Goal: Information Seeking & Learning: Learn about a topic

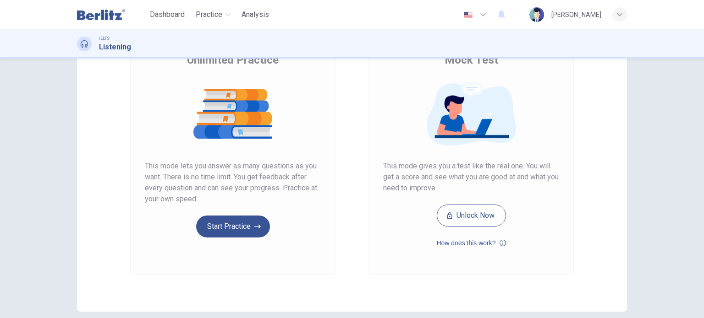
scroll to position [84, 0]
click at [470, 215] on button "Unlock Now" at bounding box center [471, 215] width 69 height 22
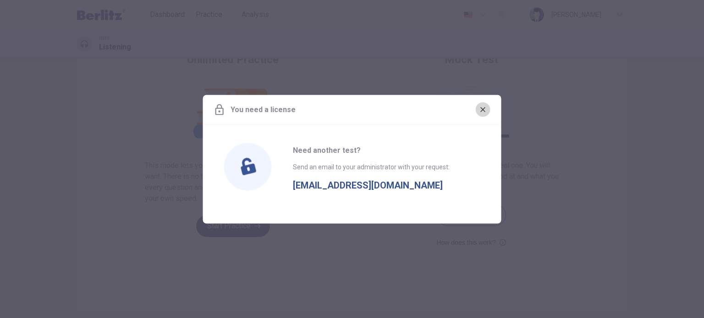
click at [482, 104] on button "button" at bounding box center [483, 109] width 15 height 15
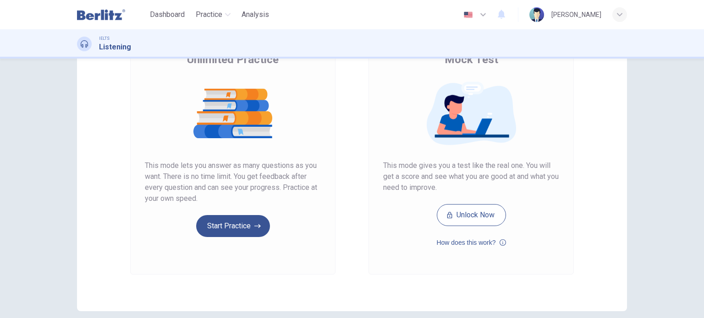
click at [134, 258] on div "Unlimited Practice This mode lets you answer as many questions as you want. The…" at bounding box center [232, 152] width 205 height 245
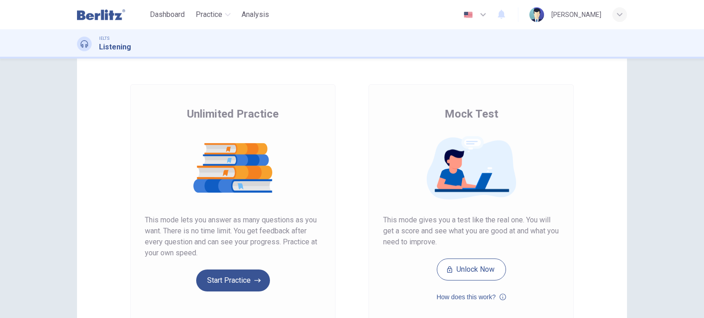
scroll to position [29, 0]
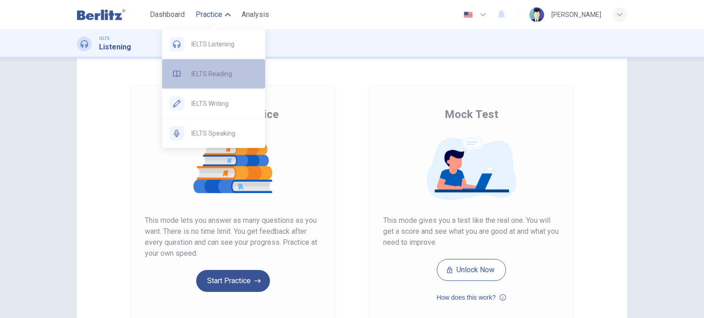
click at [214, 75] on span "IELTS Reading" at bounding box center [224, 73] width 66 height 11
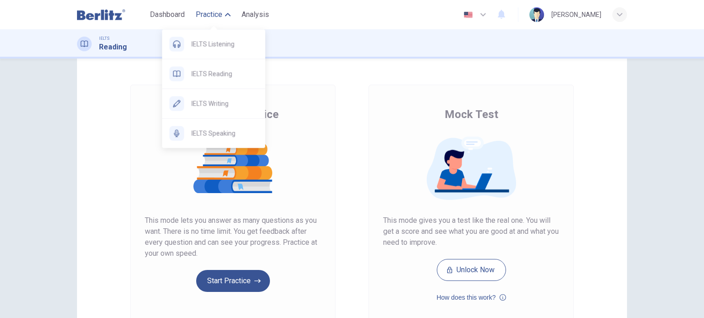
click at [222, 9] on span "Practice" at bounding box center [209, 14] width 27 height 11
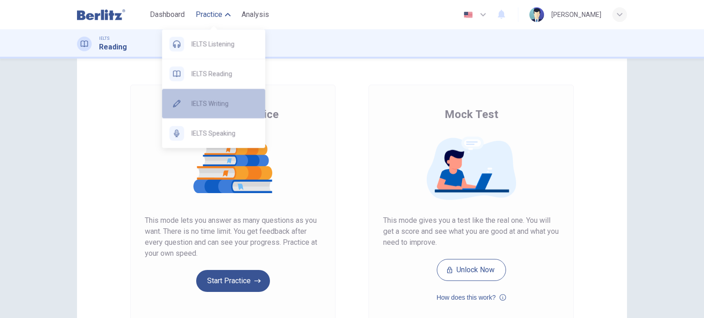
click at [218, 109] on span "IELTS Writing" at bounding box center [224, 103] width 66 height 11
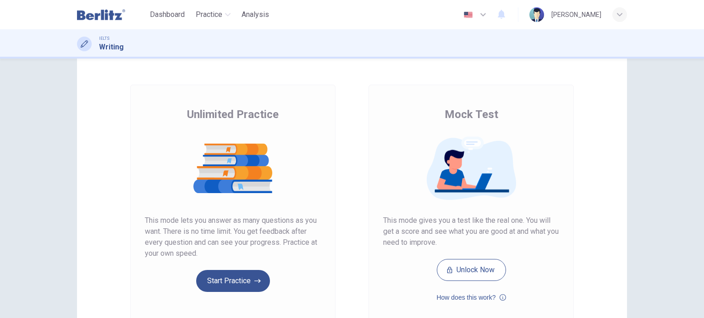
click at [101, 186] on div "Unlimited Practice Mock Test Unlimited Practice This mode lets you answer as ma…" at bounding box center [352, 207] width 550 height 318
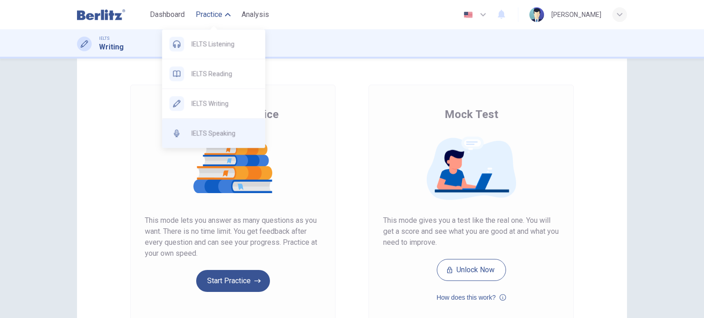
click at [218, 133] on span "IELTS Speaking" at bounding box center [224, 133] width 66 height 11
